Goal: Understand site structure: Understand site structure

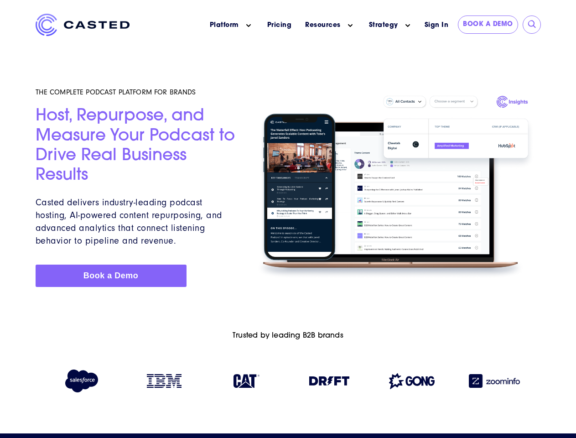
click at [249, 26] on icon "Main menu" at bounding box center [248, 25] width 5 height 5
click at [350, 26] on icon "Main menu" at bounding box center [350, 25] width 5 height 5
click at [383, 25] on link "Strategy" at bounding box center [383, 26] width 29 height 10
click at [408, 26] on icon "Main menu" at bounding box center [408, 25] width 5 height 5
click at [532, 25] on input "submit" at bounding box center [532, 24] width 9 height 9
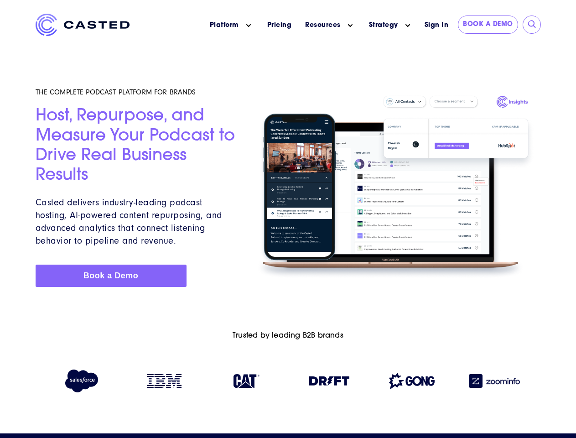
click at [329, 383] on img at bounding box center [329, 380] width 40 height 9
click at [412, 383] on img at bounding box center [412, 381] width 46 height 16
click at [494, 383] on img at bounding box center [494, 381] width 51 height 14
